Goal: Transaction & Acquisition: Obtain resource

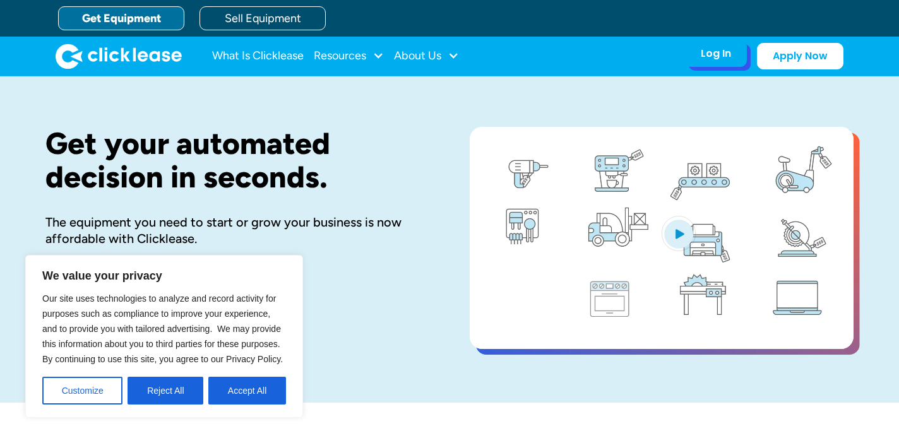
click at [725, 59] on div "Log In" at bounding box center [716, 53] width 30 height 13
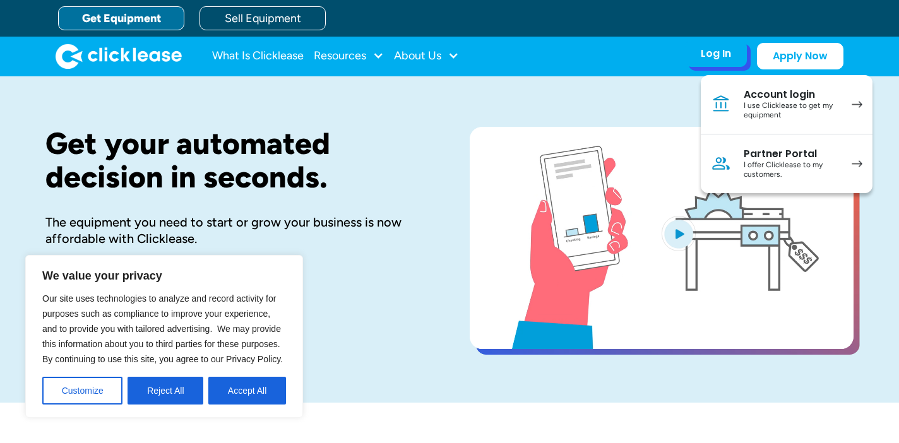
click at [769, 95] on div "Account login" at bounding box center [791, 94] width 95 height 13
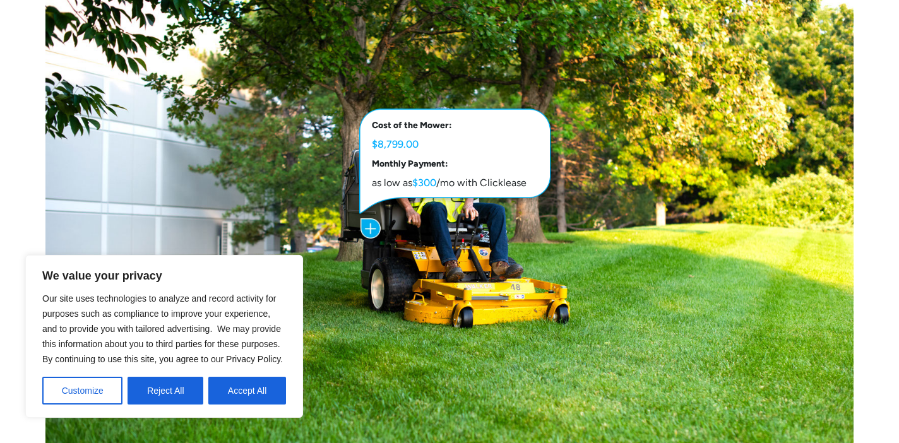
scroll to position [656, 0]
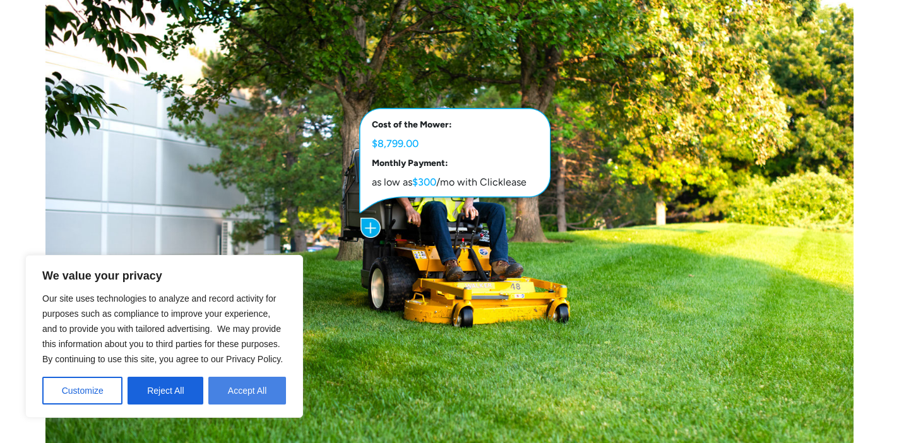
click at [224, 393] on button "Accept All" at bounding box center [247, 391] width 78 height 28
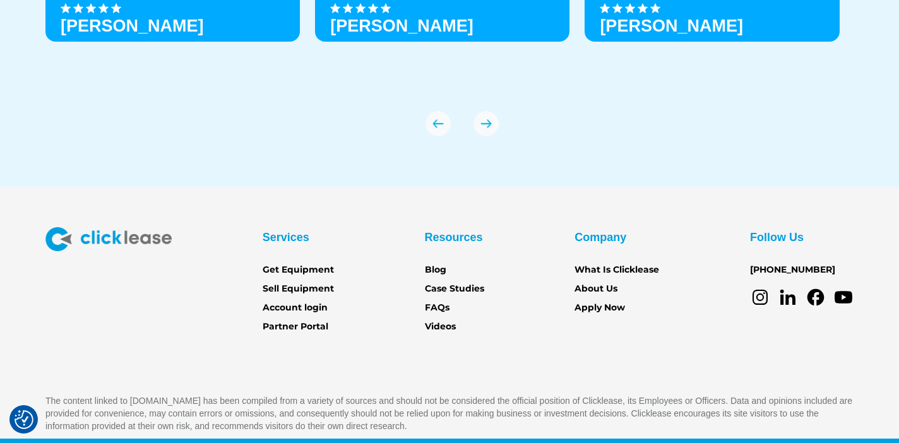
scroll to position [4505, 0]
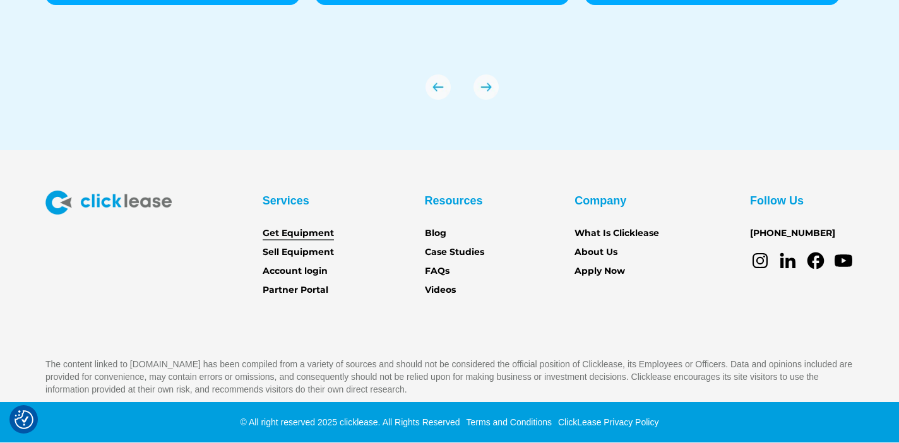
click at [312, 230] on link "Get Equipment" at bounding box center [298, 234] width 71 height 14
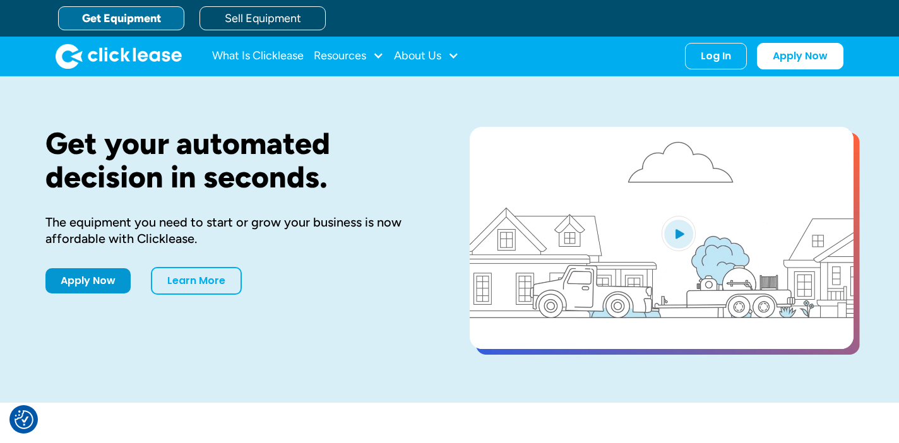
click at [146, 16] on link "Get Equipment" at bounding box center [121, 18] width 126 height 24
click at [352, 56] on div "Resources" at bounding box center [340, 56] width 52 height 0
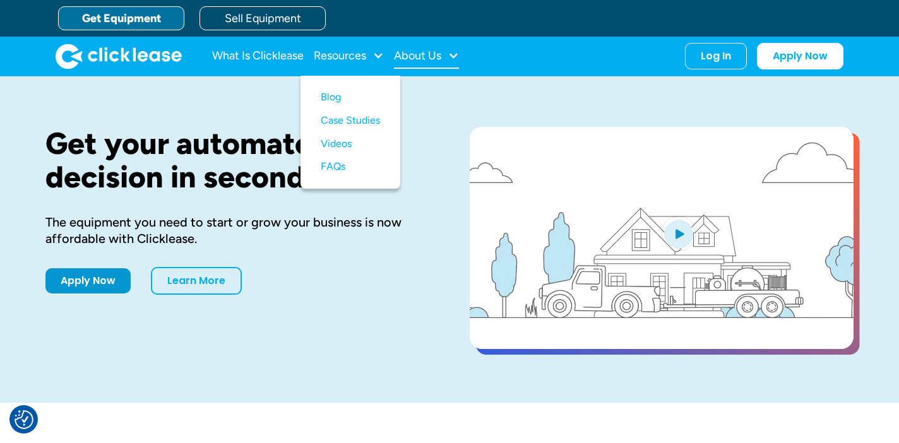
click at [436, 56] on div "About Us" at bounding box center [417, 56] width 47 height 0
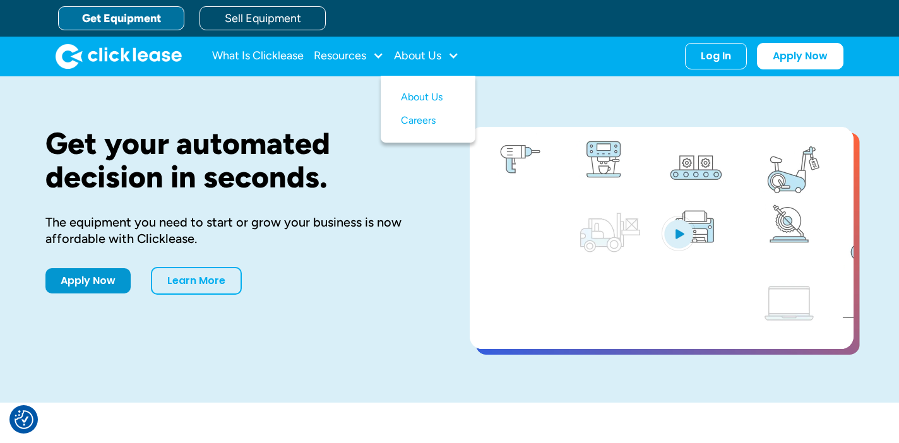
click at [117, 17] on link "Get Equipment" at bounding box center [121, 18] width 126 height 24
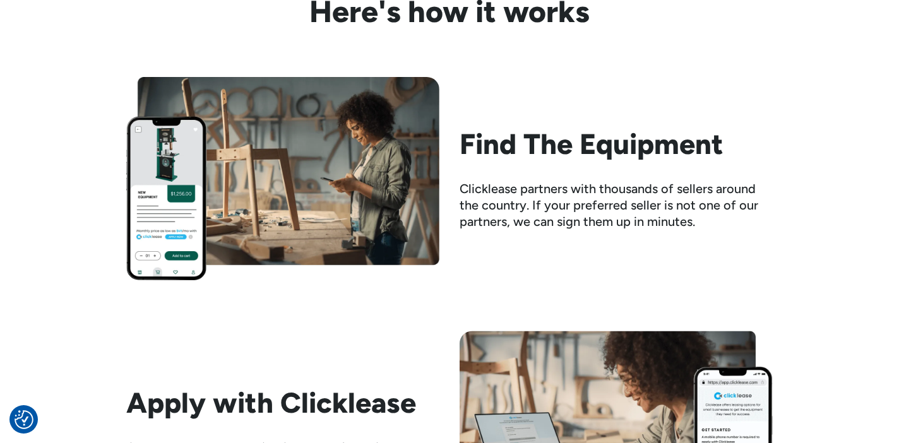
scroll to position [1213, 0]
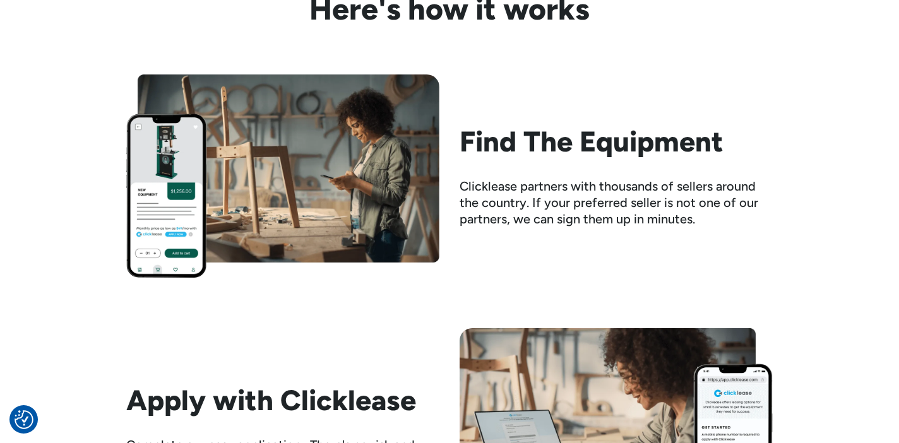
click at [485, 149] on h2 "Find The Equipment" at bounding box center [616, 141] width 313 height 33
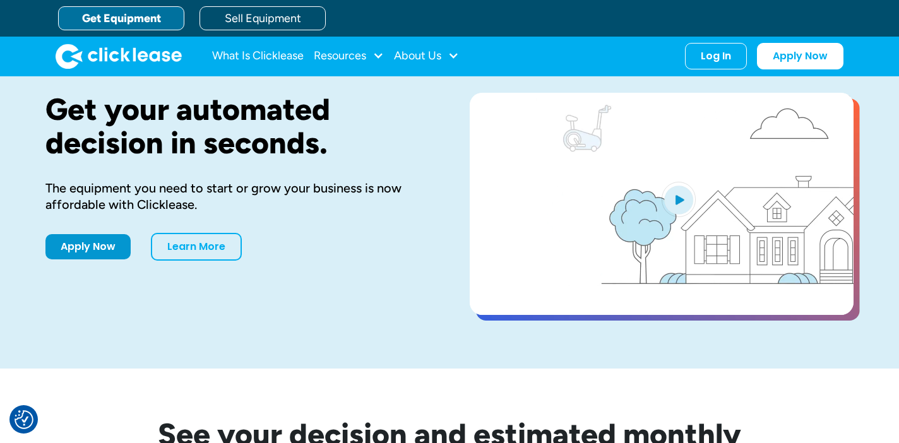
scroll to position [0, 0]
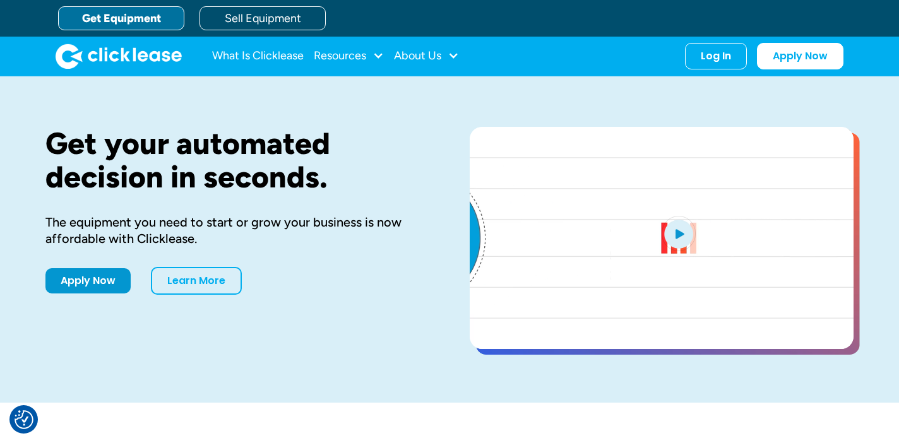
click at [576, 203] on video "open lightbox" at bounding box center [662, 238] width 384 height 222
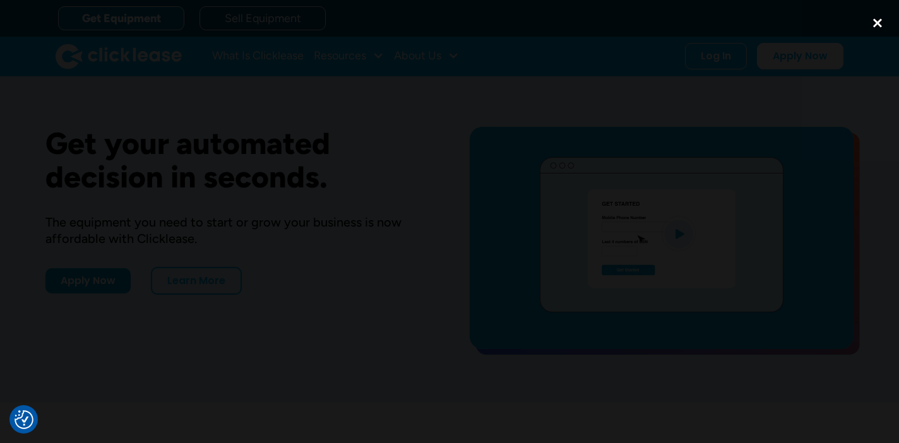
click at [876, 21] on div "close lightbox" at bounding box center [877, 23] width 43 height 28
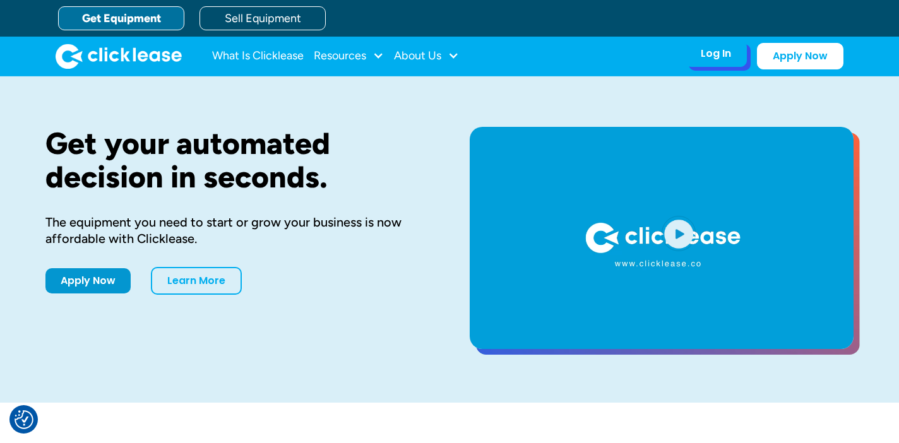
click at [715, 59] on div "Log In" at bounding box center [716, 53] width 30 height 13
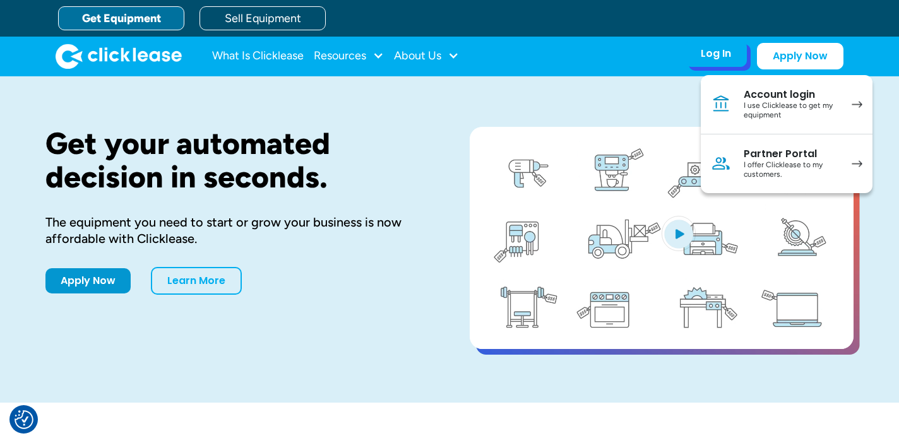
click at [761, 98] on div "Account login" at bounding box center [791, 94] width 95 height 13
